Goal: Task Accomplishment & Management: Manage account settings

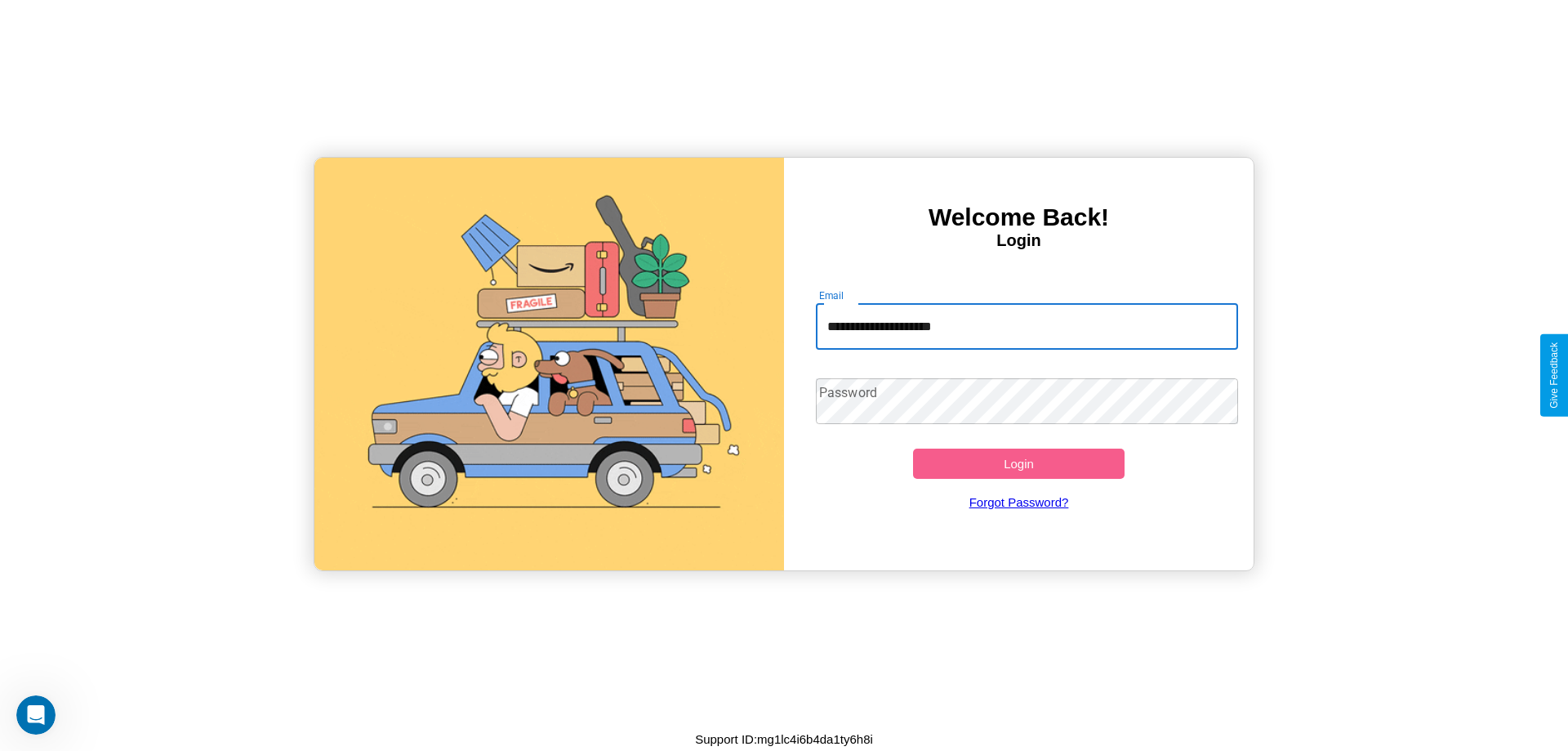
type input "**********"
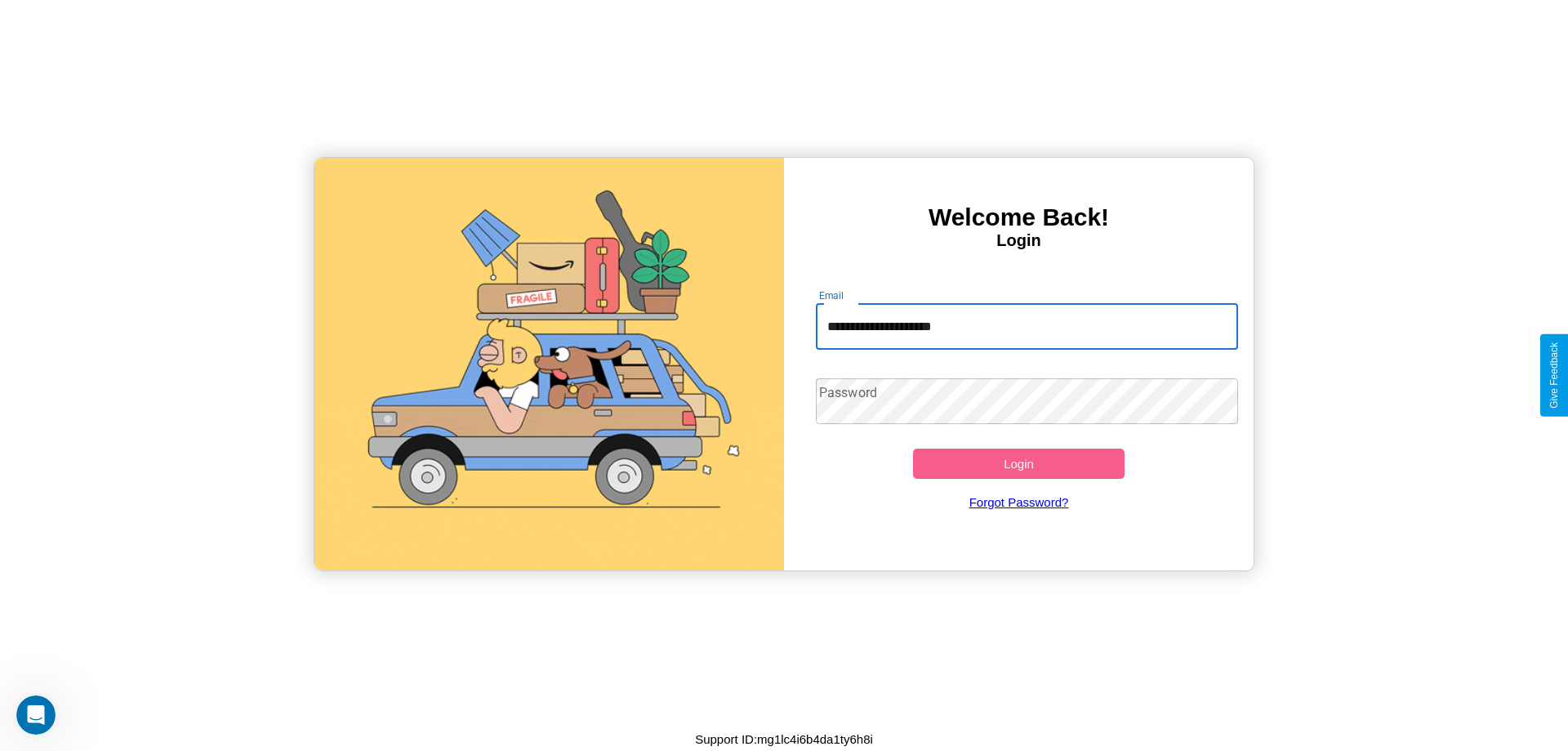
click at [1018, 463] on button "Login" at bounding box center [1018, 463] width 211 height 30
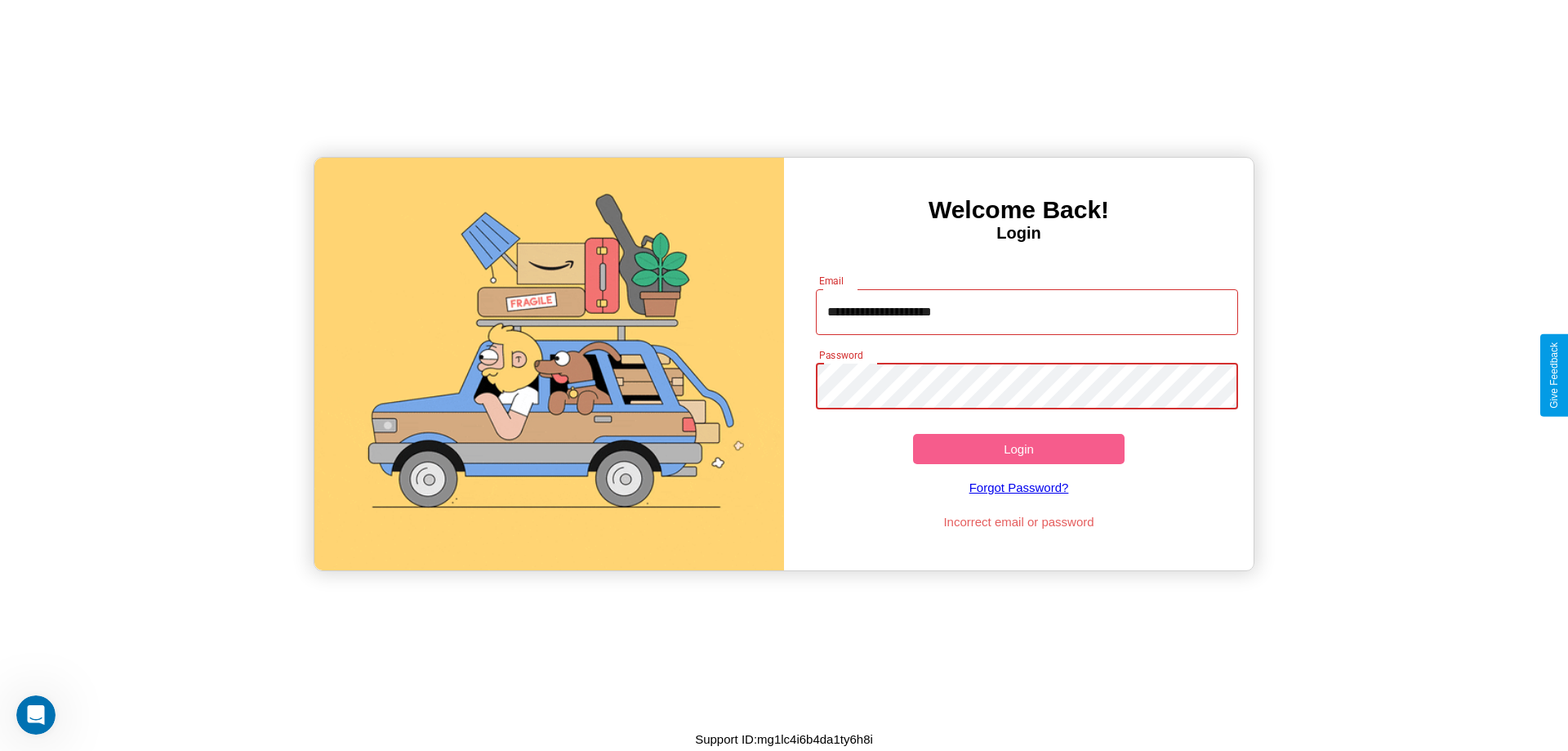
click at [1018, 449] on button "Login" at bounding box center [1018, 449] width 211 height 30
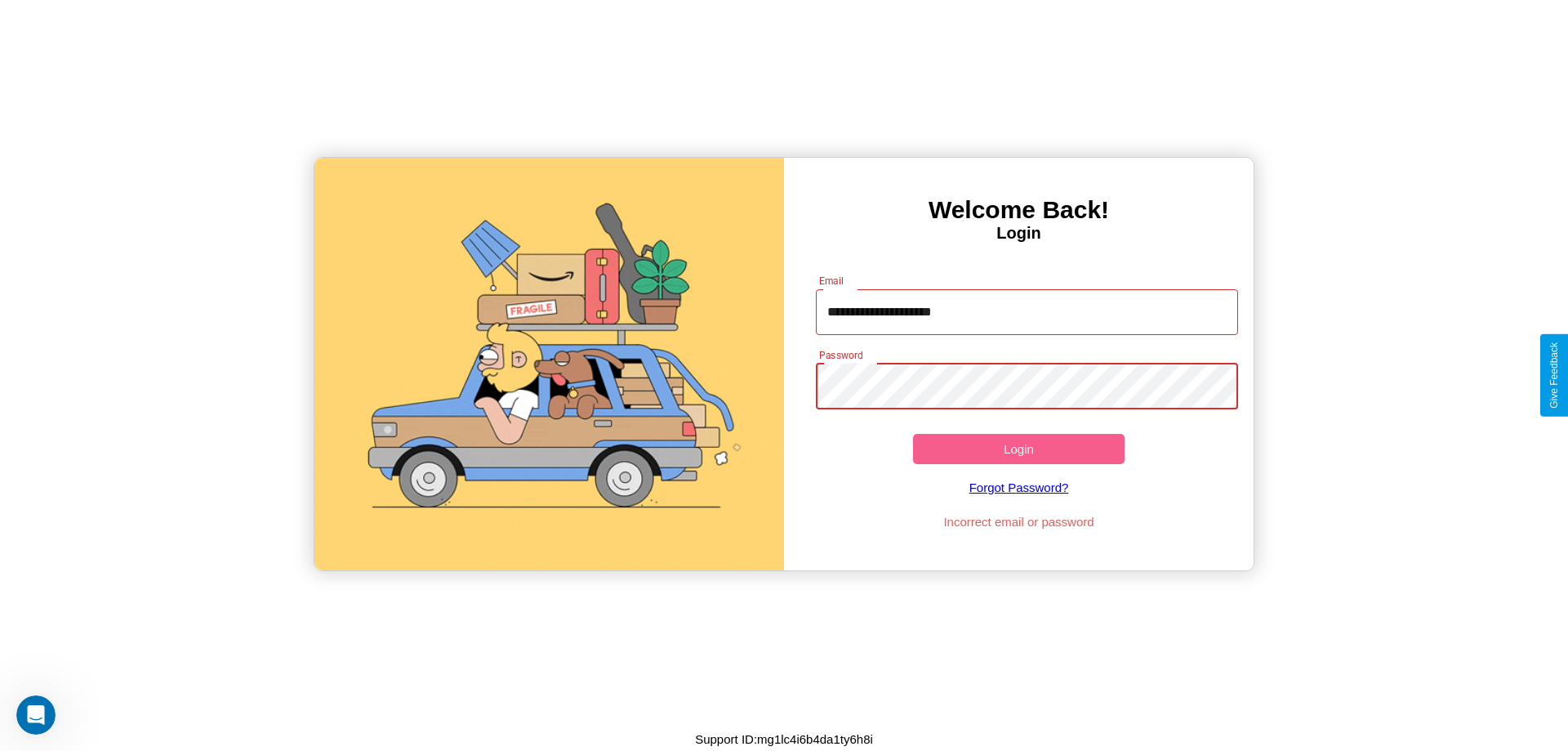
click at [1018, 449] on button "Login" at bounding box center [1018, 449] width 211 height 30
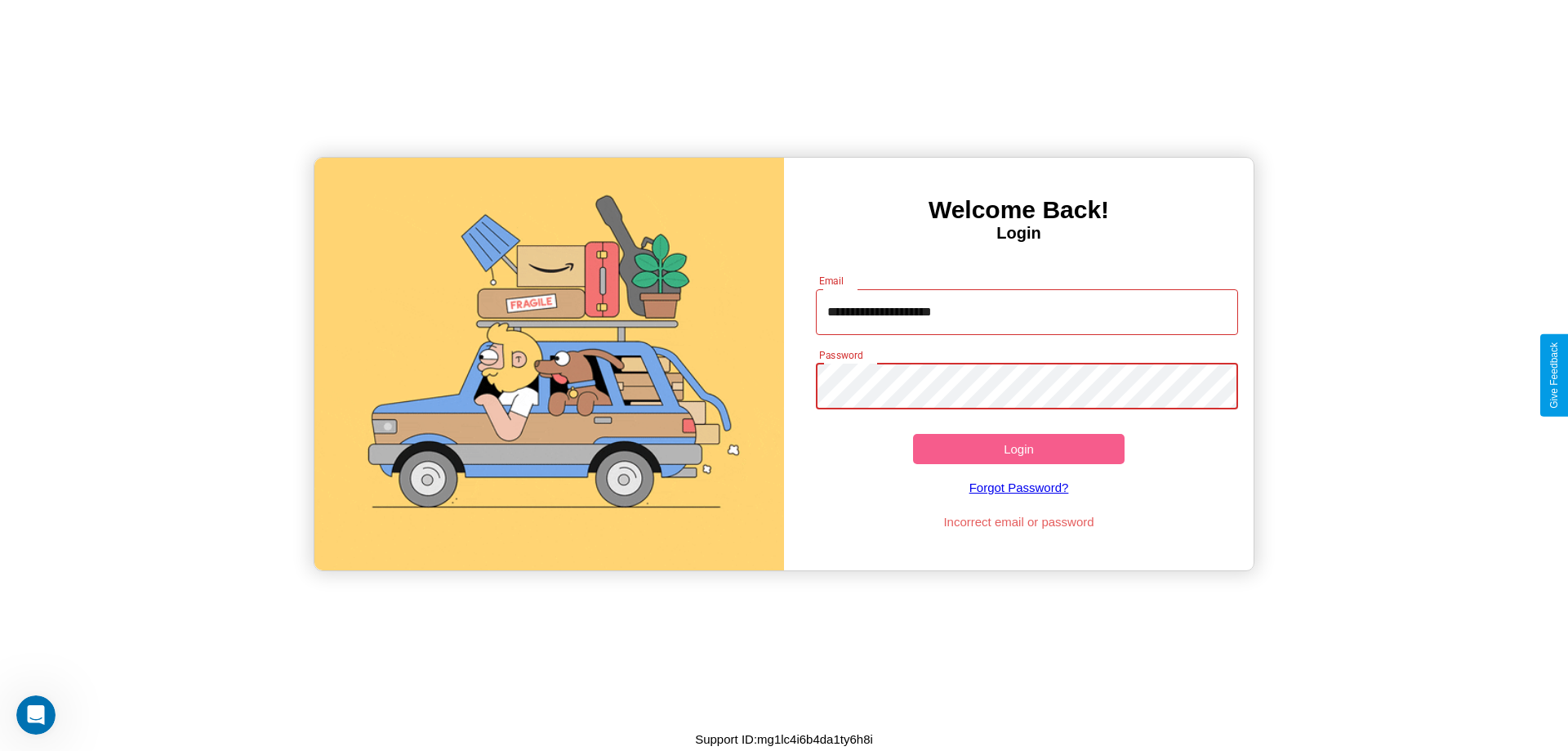
click at [1018, 449] on button "Login" at bounding box center [1018, 449] width 211 height 30
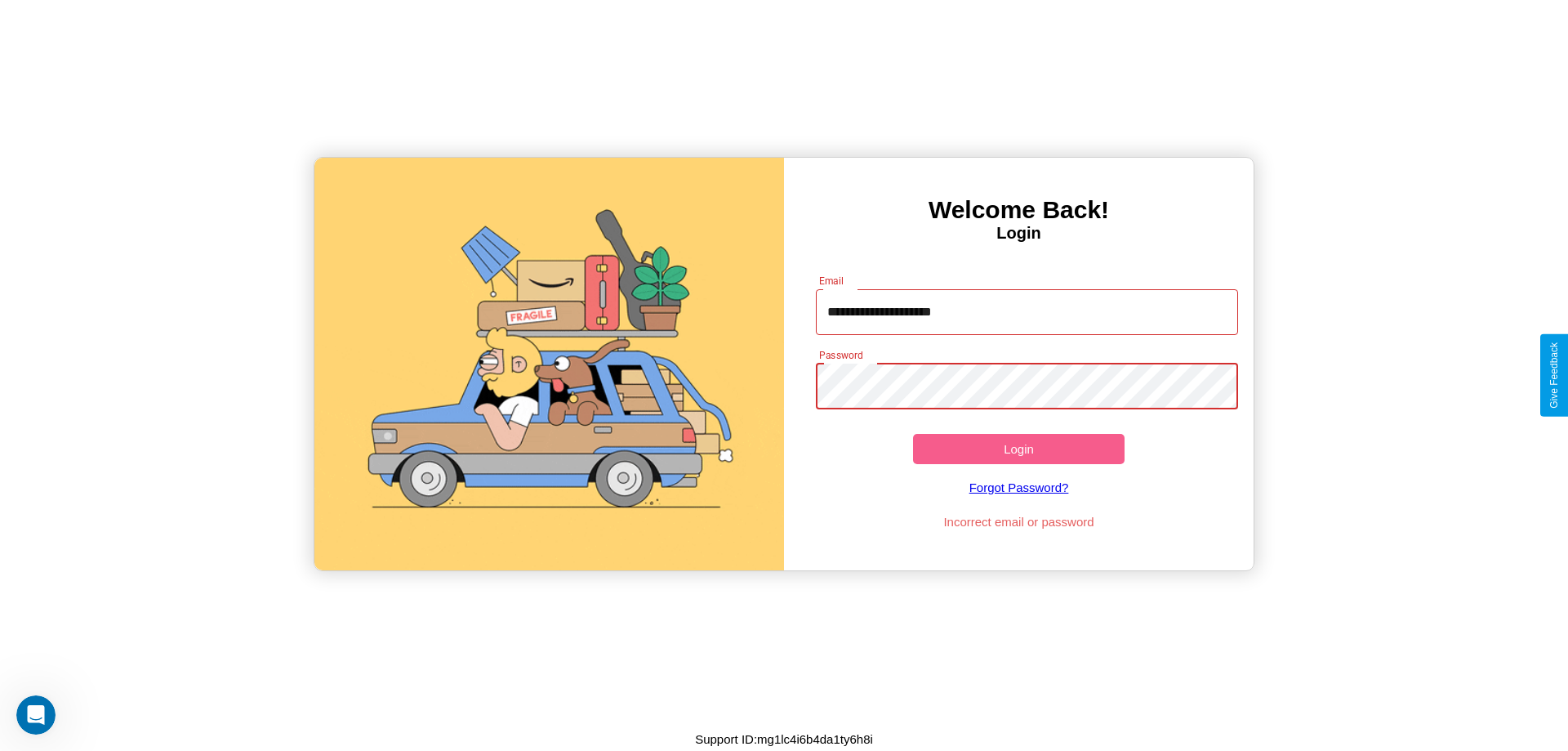
click at [1018, 449] on button "Login" at bounding box center [1018, 449] width 211 height 30
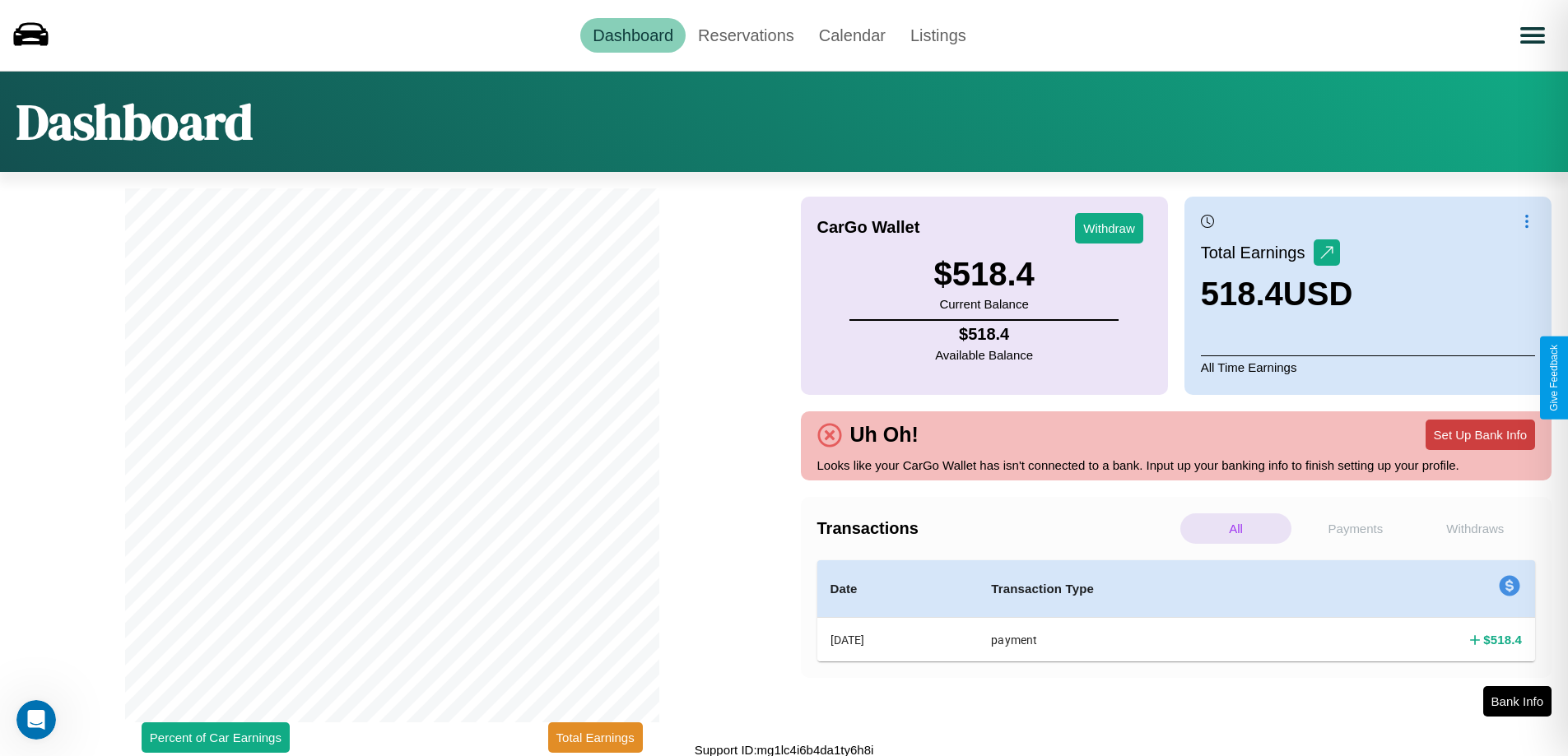
click at [1480, 434] on button "Set Up Bank Info" at bounding box center [1481, 434] width 110 height 30
